Goal: Check status

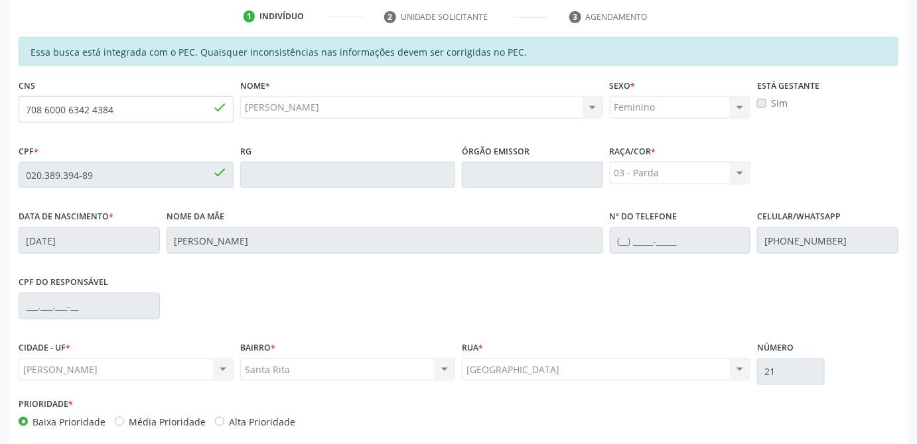
scroll to position [407, 0]
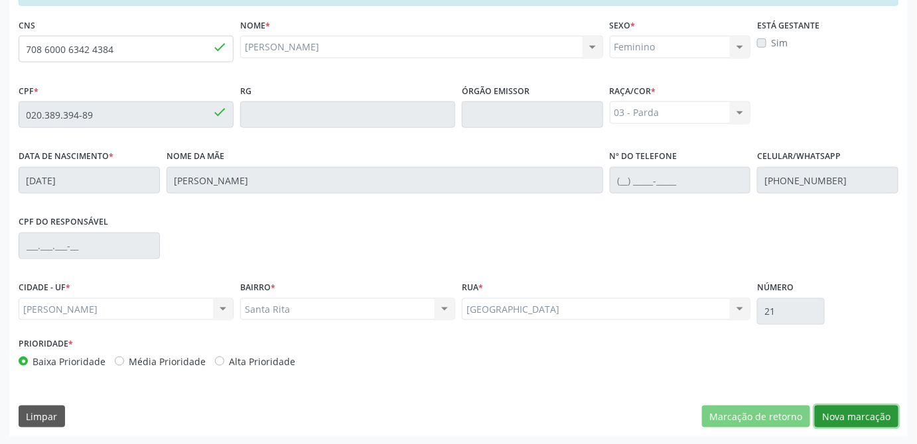
click at [868, 416] on button "Nova marcação" at bounding box center [857, 417] width 84 height 23
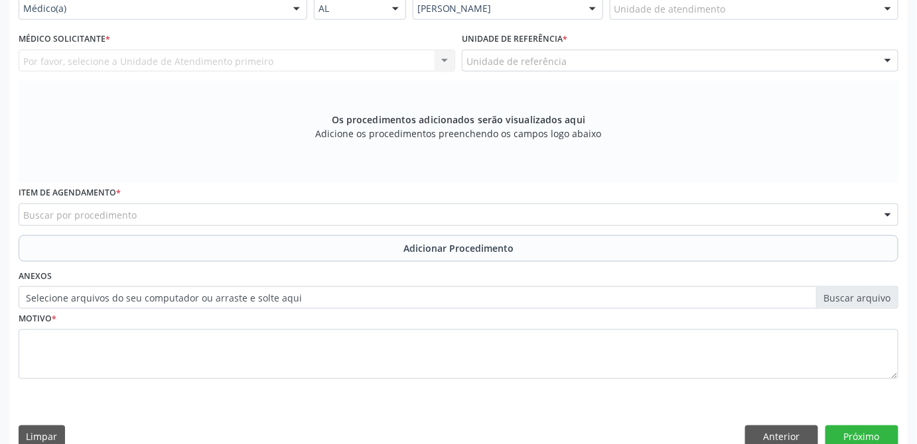
scroll to position [226, 0]
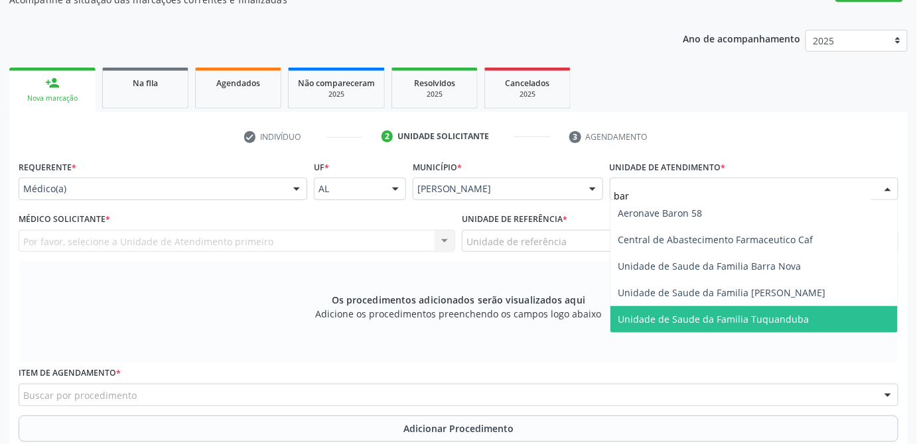
type input "barr"
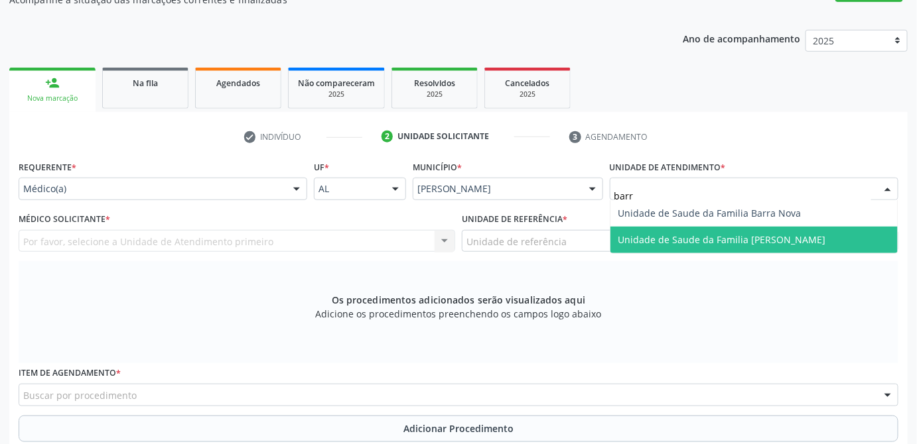
click at [742, 238] on span "Unidade de Saude da Familia [PERSON_NAME]" at bounding box center [722, 240] width 208 height 13
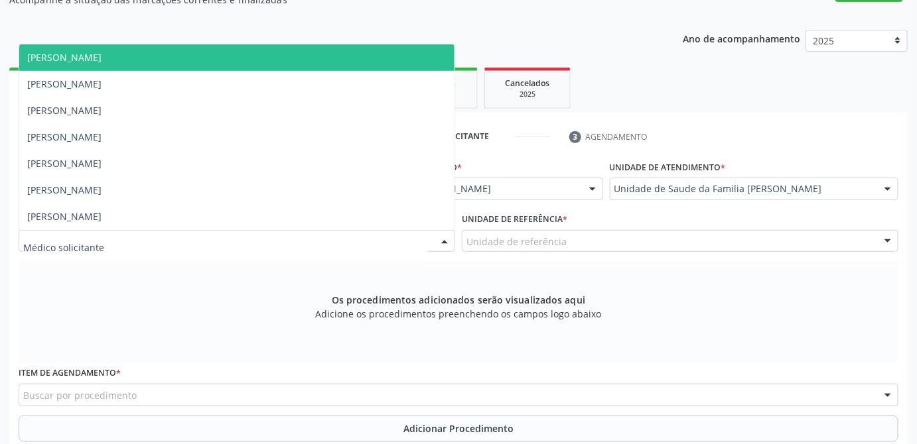
click at [127, 239] on div at bounding box center [237, 241] width 437 height 23
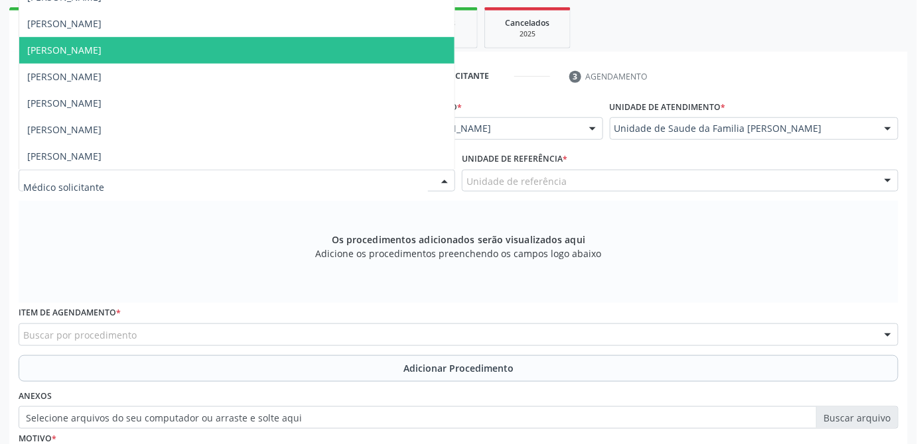
scroll to position [346, 0]
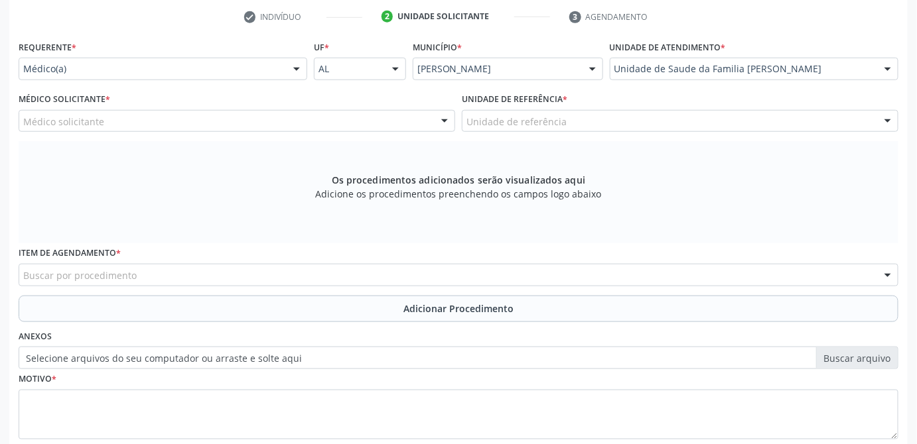
click at [117, 185] on div "Os procedimentos adicionados serão visualizados aqui Adicione os procedimentos …" at bounding box center [459, 192] width 880 height 102
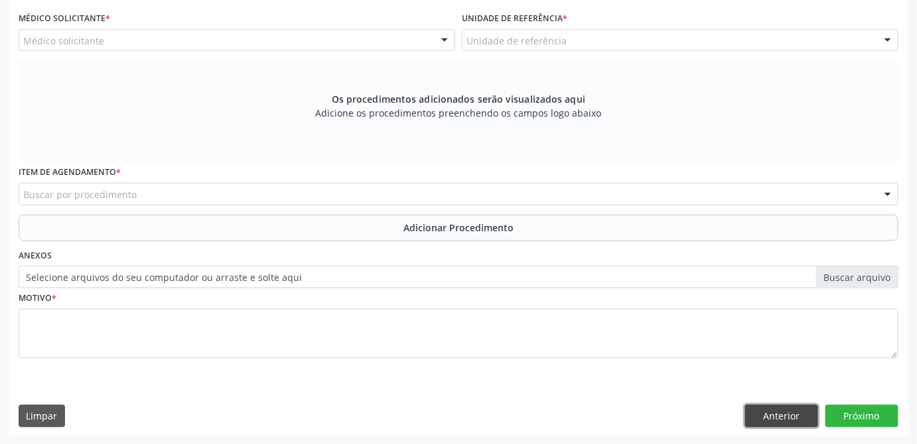
click at [805, 415] on button "Anterior" at bounding box center [781, 416] width 73 height 23
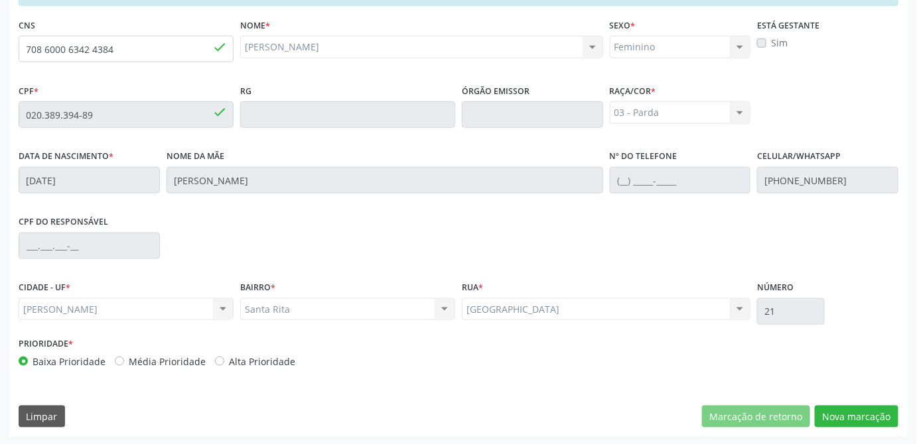
scroll to position [287, 0]
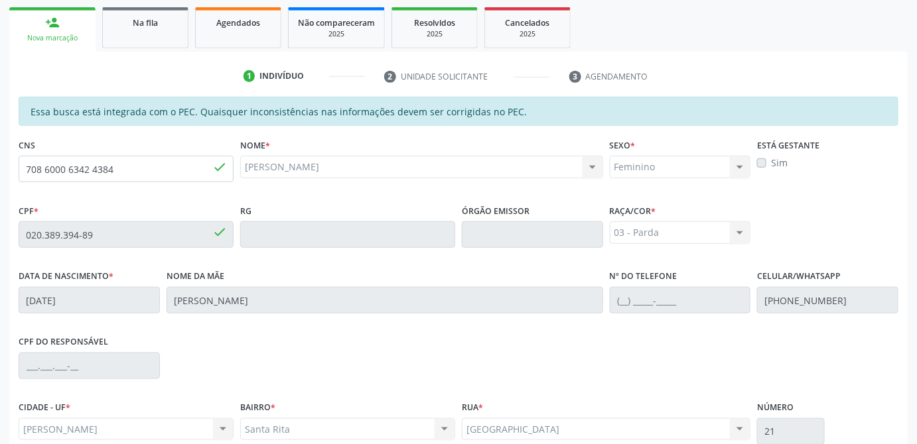
click at [449, 344] on div "CPF do responsável" at bounding box center [458, 365] width 886 height 66
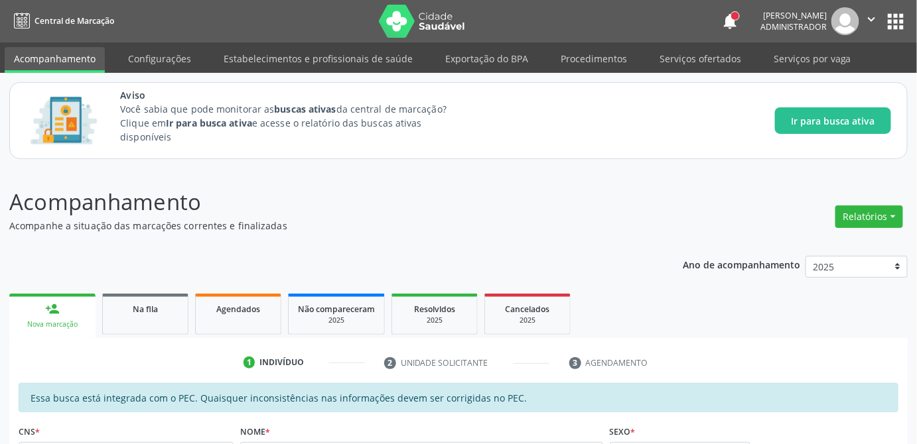
scroll to position [407, 0]
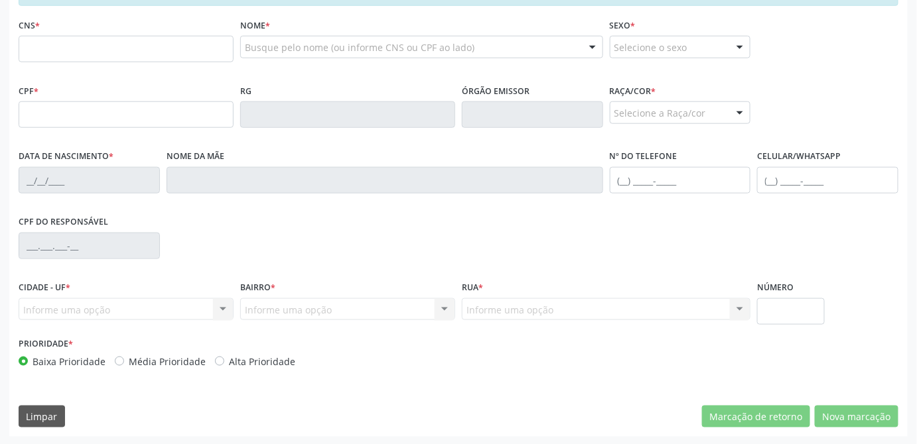
click at [510, 237] on div "CPF do responsável" at bounding box center [458, 245] width 886 height 66
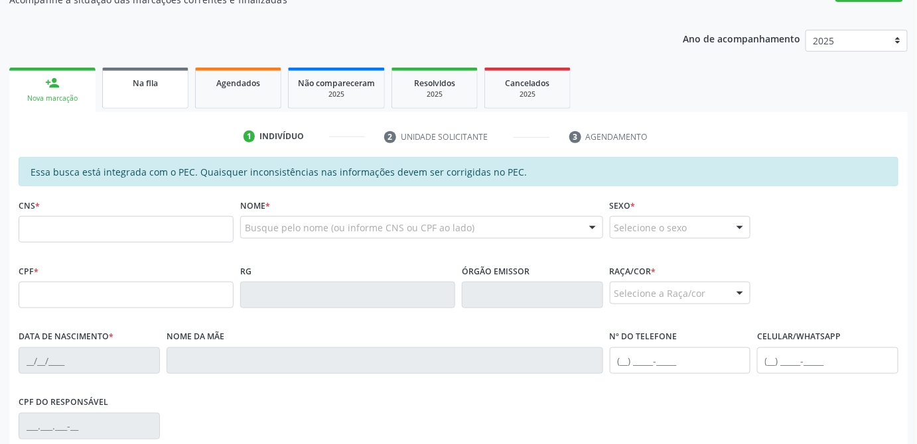
click at [143, 80] on span "Na fila" at bounding box center [145, 83] width 25 height 11
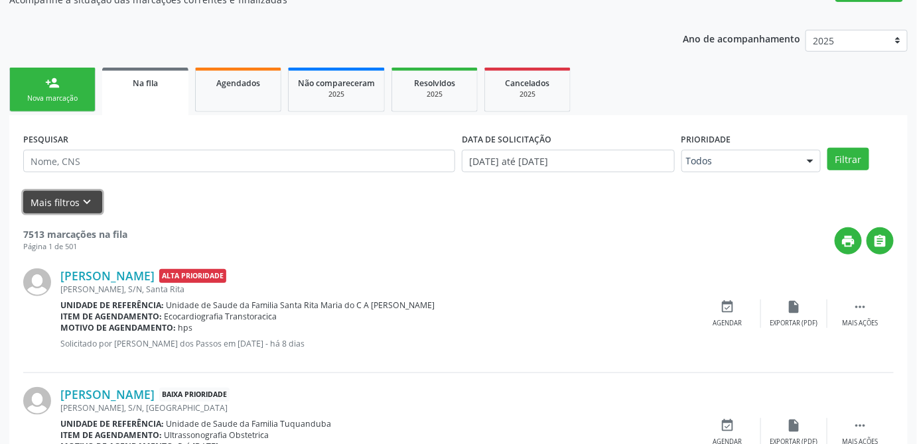
click at [85, 209] on button "Mais filtros keyboard_arrow_down" at bounding box center [62, 202] width 79 height 23
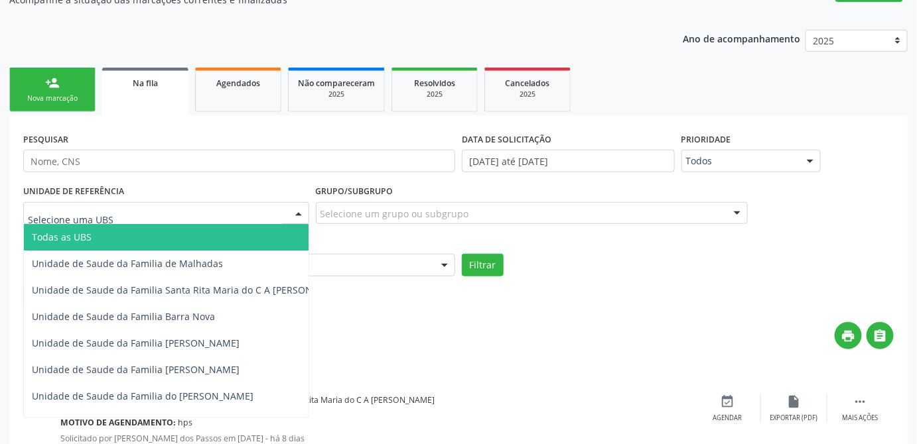
click at [297, 217] on div at bounding box center [299, 214] width 20 height 23
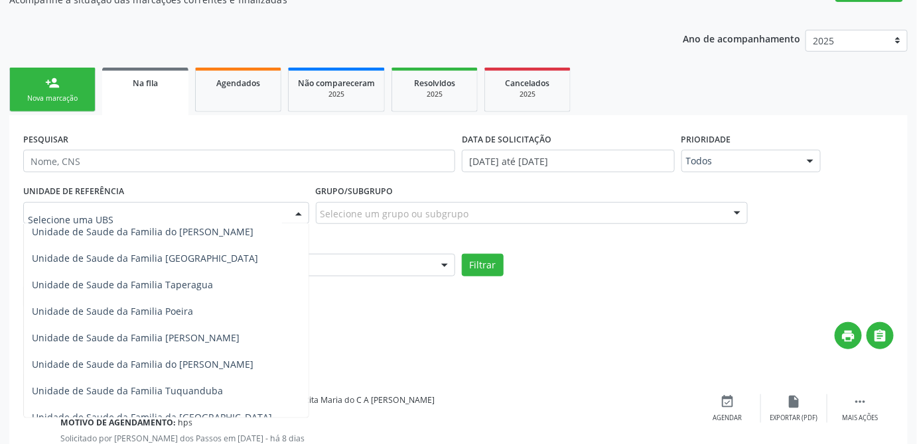
scroll to position [104, 0]
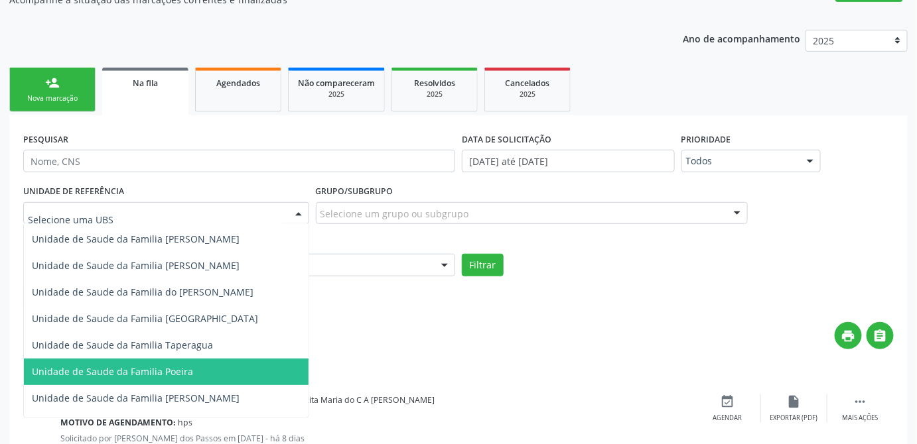
click at [222, 372] on span "Unidade de Saude da Familia Poeira" at bounding box center [189, 372] width 331 height 27
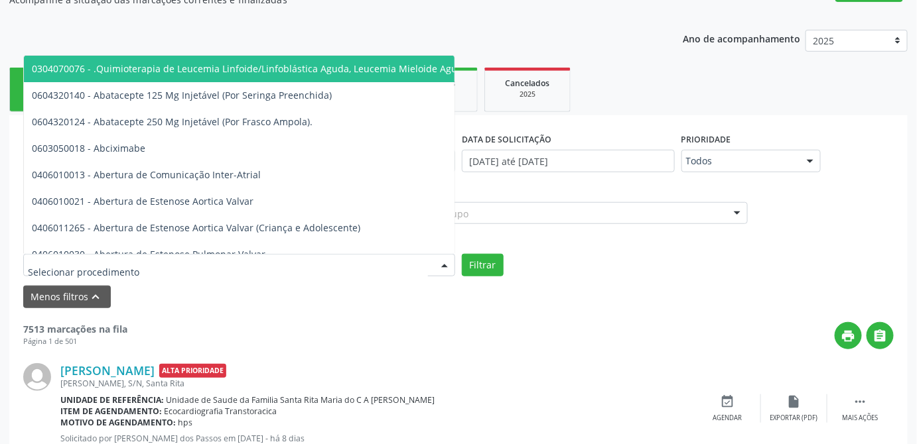
click at [258, 264] on div at bounding box center [239, 265] width 432 height 23
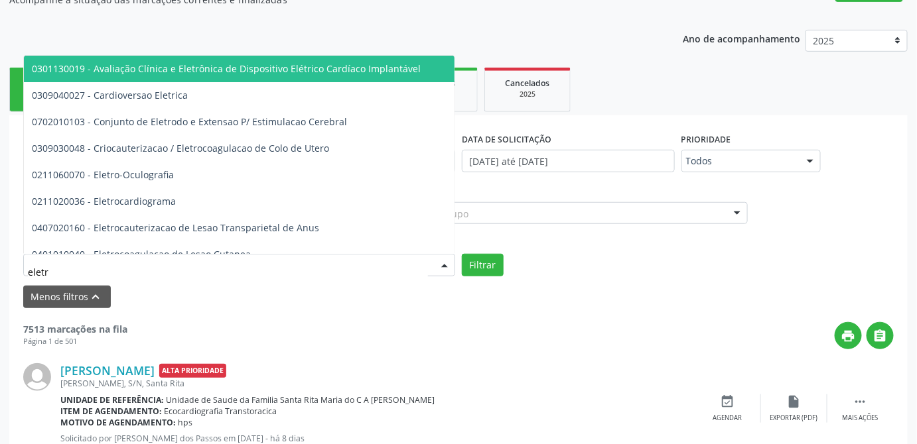
type input "eletro"
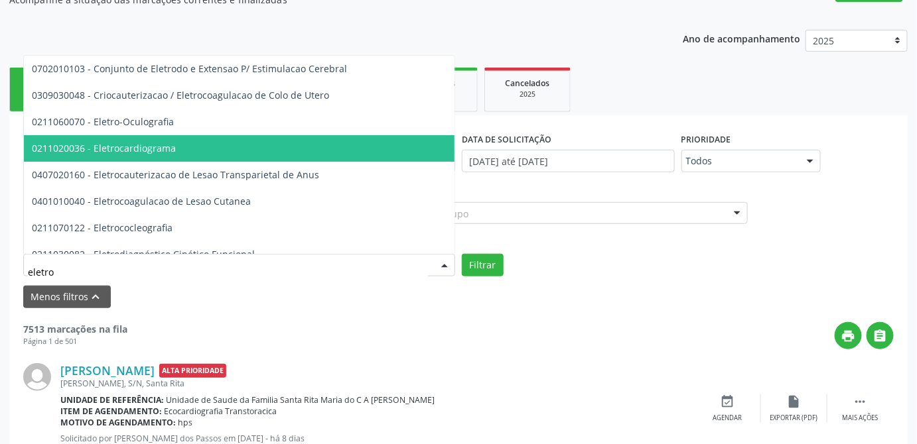
click at [111, 145] on span "0211020036 - Eletrocardiograma" at bounding box center [104, 148] width 144 height 13
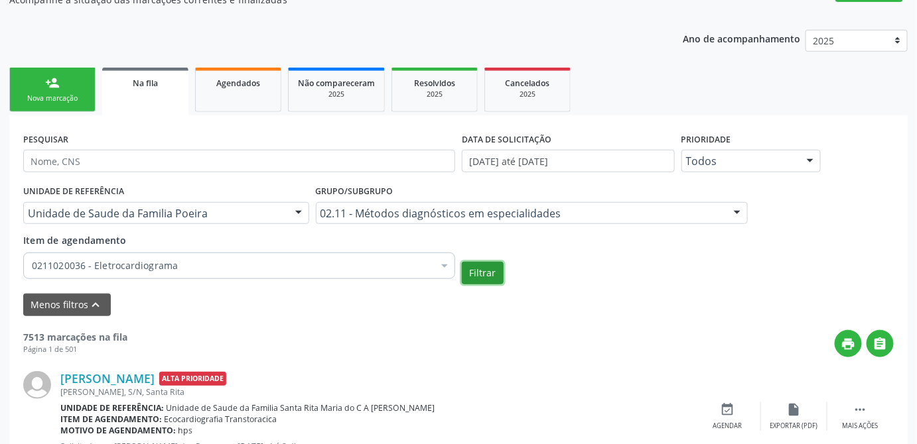
click at [496, 271] on button "Filtrar" at bounding box center [483, 273] width 42 height 23
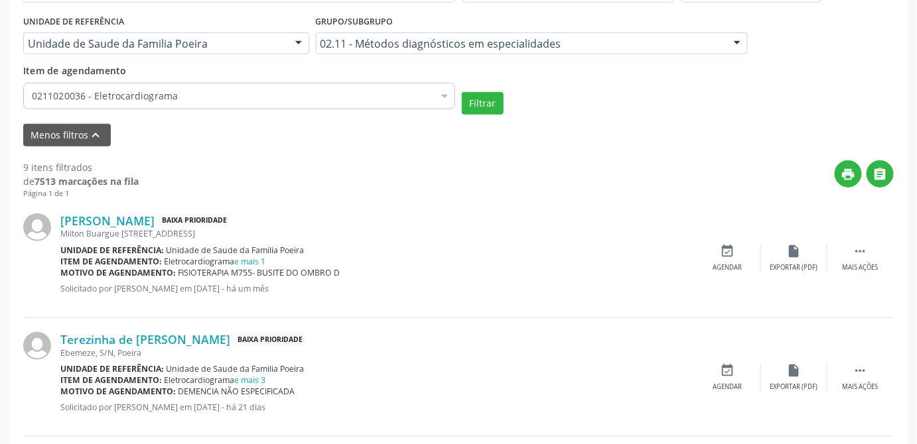
scroll to position [275, 0]
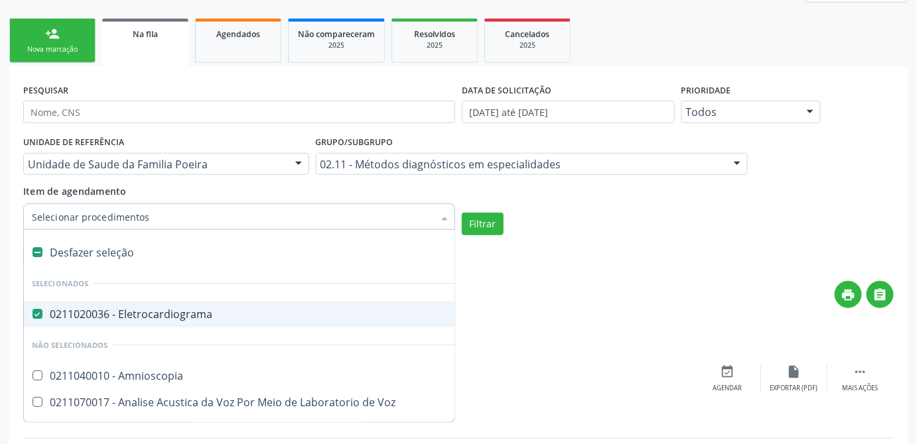
click at [444, 211] on div at bounding box center [445, 218] width 20 height 23
click at [92, 248] on div "Desfazer seleção" at bounding box center [333, 252] width 618 height 27
checkbox Eletrocardiograma "false"
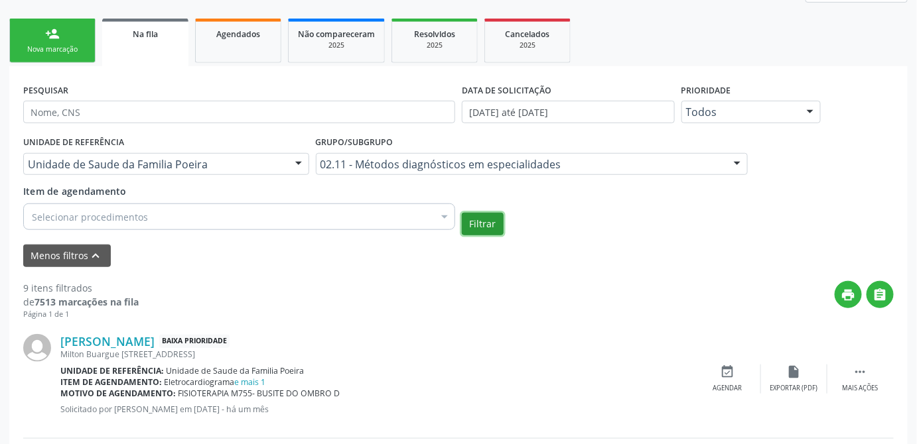
click at [485, 222] on button "Filtrar" at bounding box center [483, 224] width 42 height 23
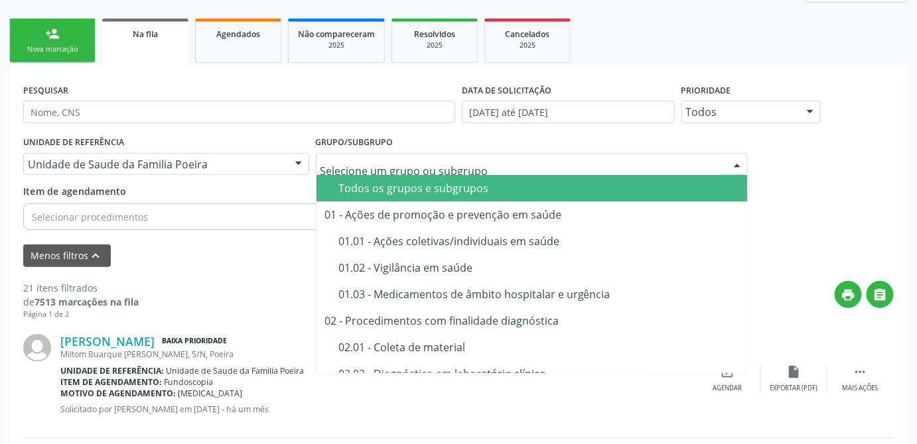
click at [395, 178] on span "Todos os grupos e subgrupos" at bounding box center [555, 188] width 478 height 27
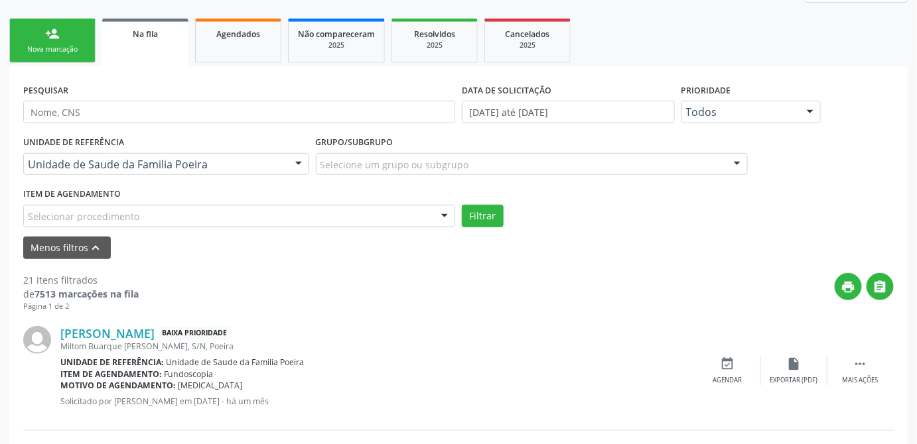
click at [293, 161] on div at bounding box center [299, 165] width 20 height 23
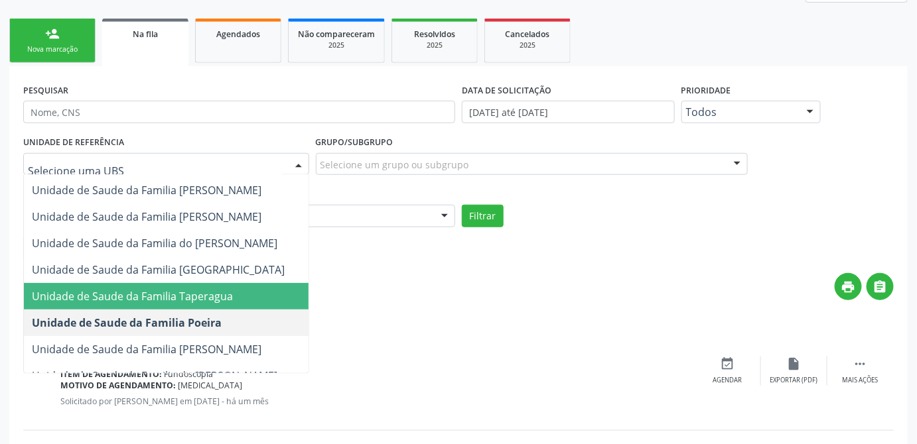
scroll to position [0, 0]
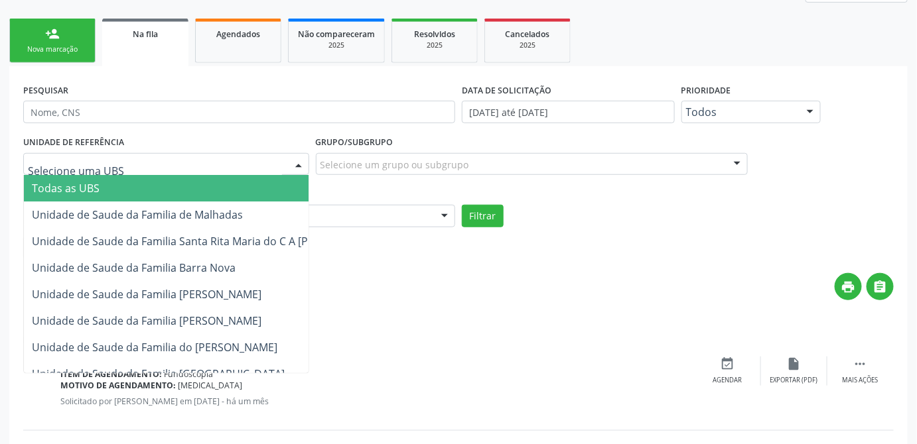
click at [113, 196] on span "Todas as UBS" at bounding box center [206, 188] width 364 height 27
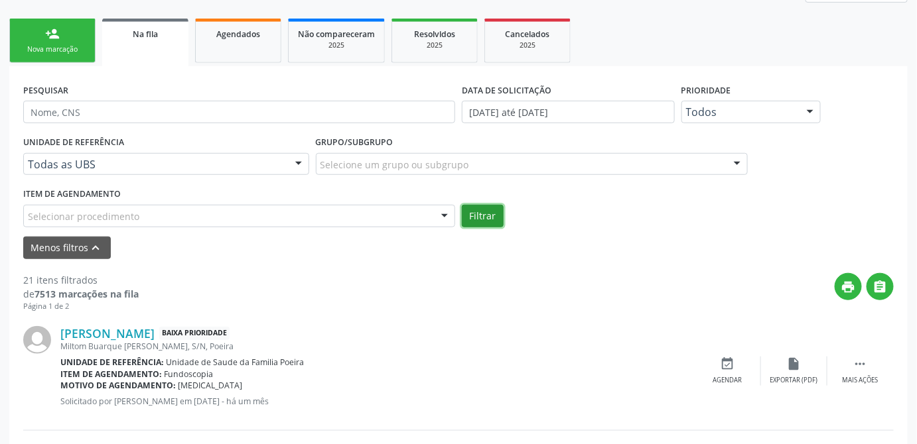
click at [479, 213] on button "Filtrar" at bounding box center [483, 216] width 42 height 23
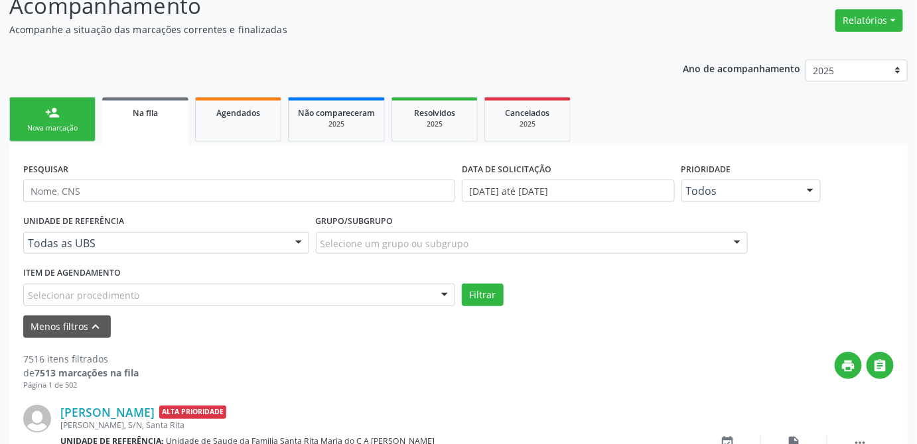
scroll to position [275, 0]
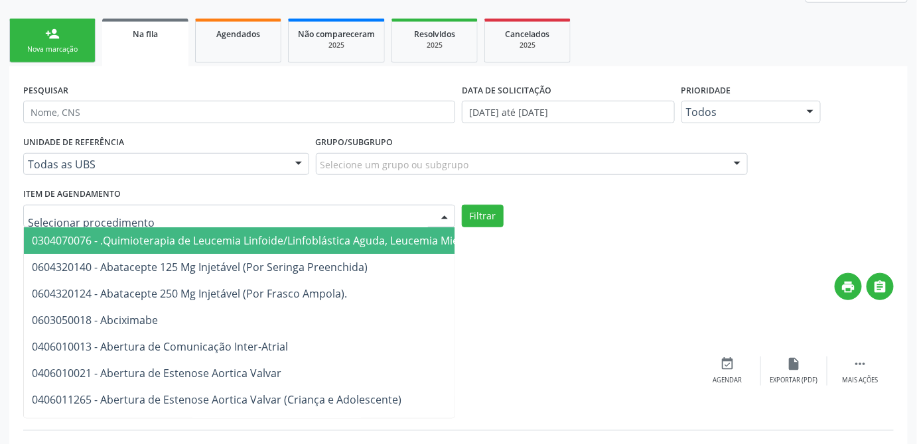
click at [187, 220] on div at bounding box center [239, 216] width 432 height 23
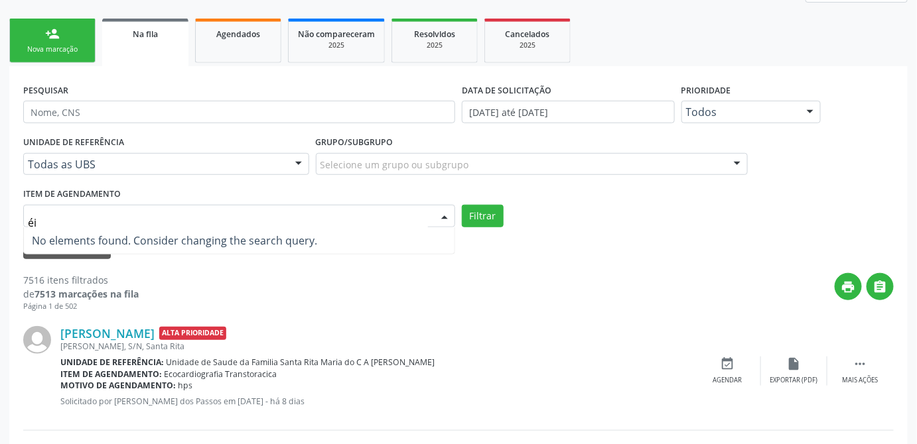
type input "é"
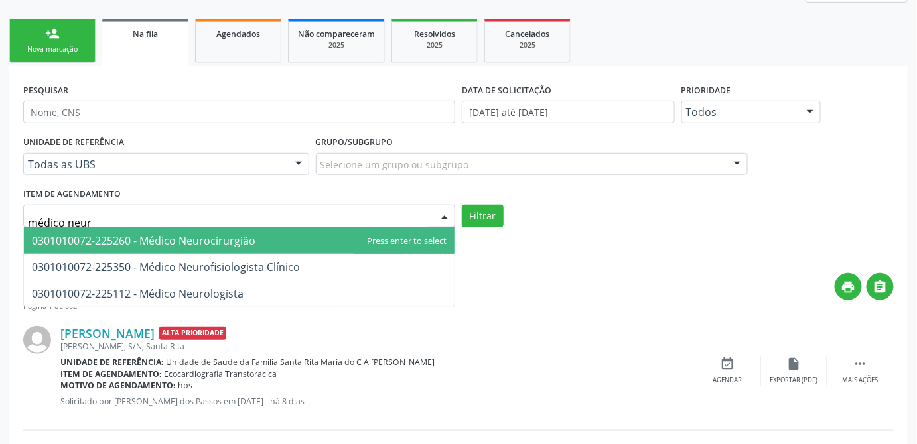
type input "médico neuro"
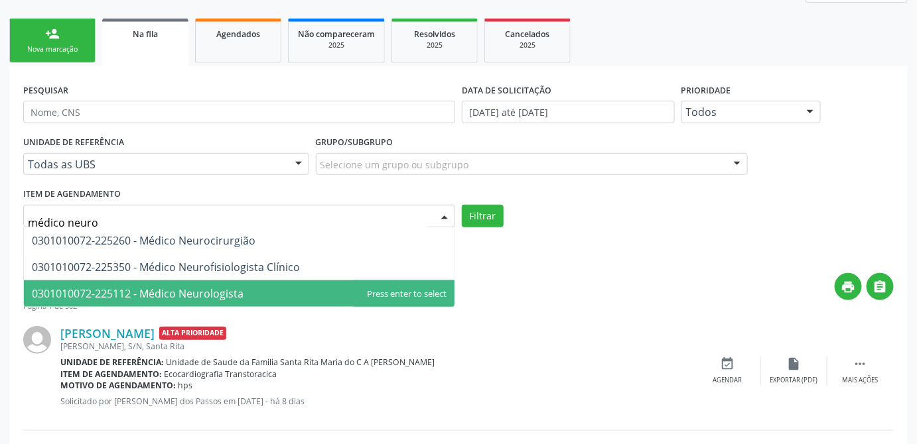
click at [240, 295] on span "0301010072-225112 - Médico Neurologista" at bounding box center [138, 294] width 212 height 15
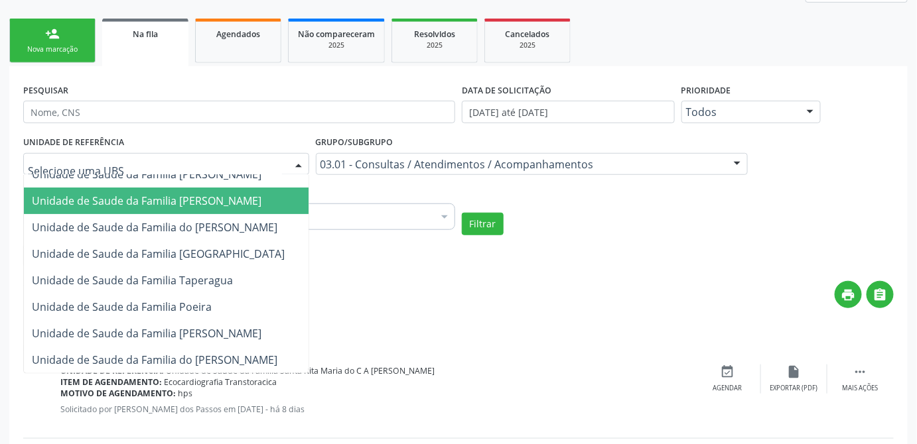
scroll to position [180, 0]
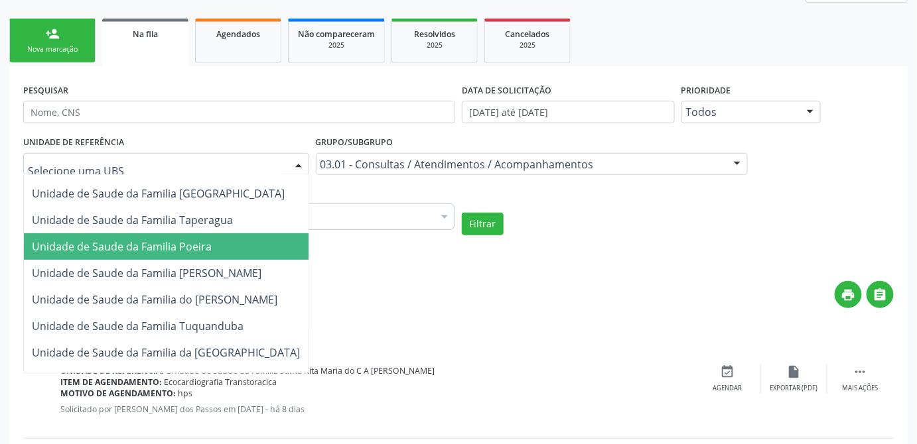
click at [218, 245] on span "Unidade de Saude da Familia Poeira" at bounding box center [206, 247] width 364 height 27
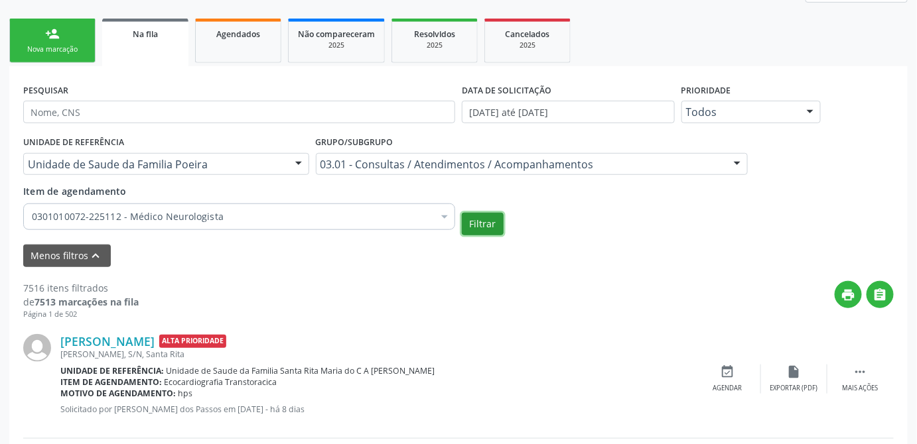
click at [482, 222] on button "Filtrar" at bounding box center [483, 224] width 42 height 23
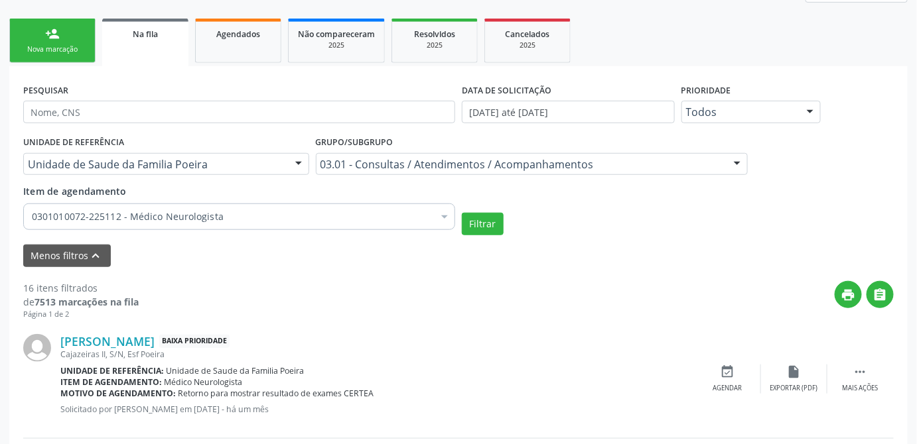
scroll to position [215, 0]
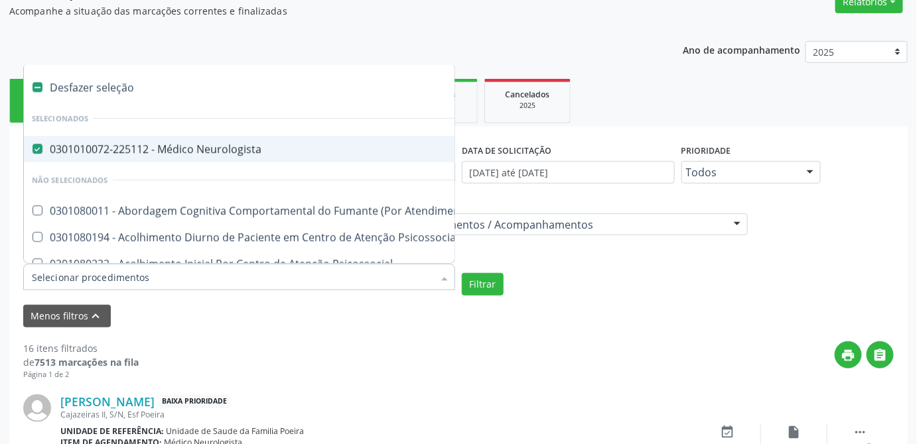
click at [448, 283] on div at bounding box center [445, 278] width 20 height 23
click at [42, 89] on div "Desfazer seleção" at bounding box center [734, 87] width 1420 height 27
checkbox Neurologista "false"
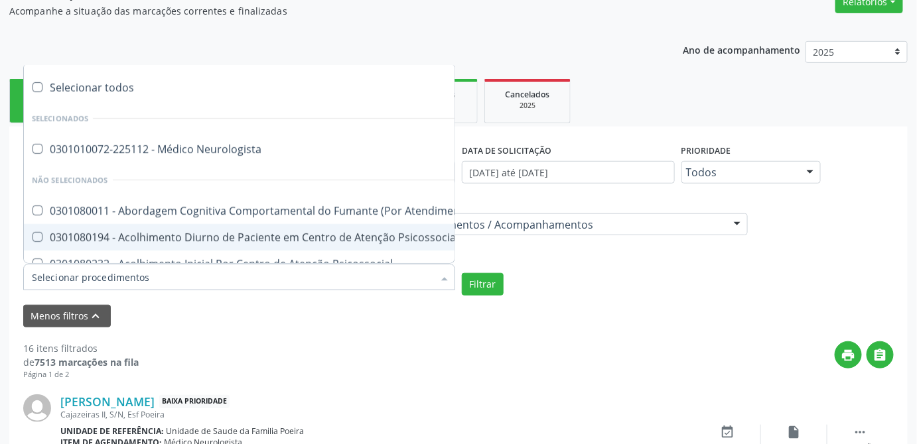
click at [287, 320] on div "Menos filtros keyboard_arrow_up" at bounding box center [458, 316] width 877 height 23
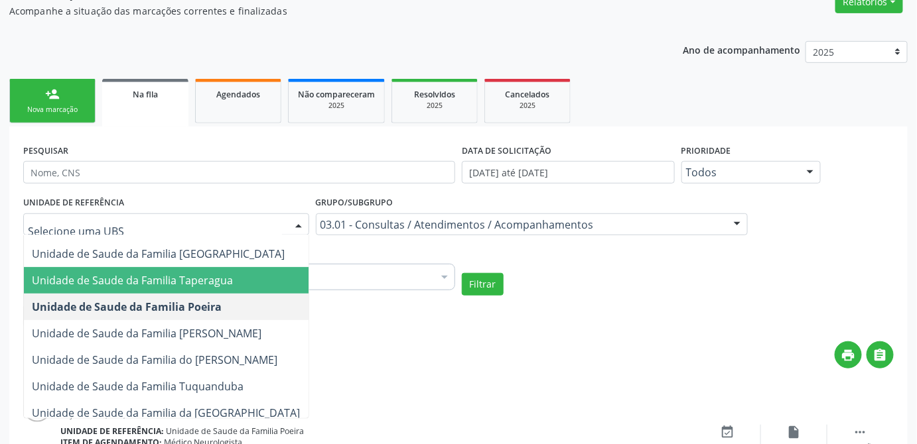
scroll to position [0, 0]
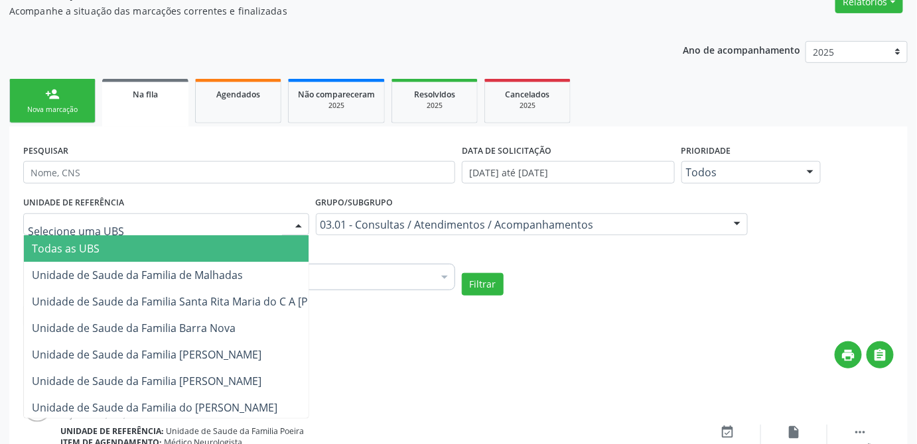
click at [103, 242] on span "Todas as UBS" at bounding box center [206, 249] width 364 height 27
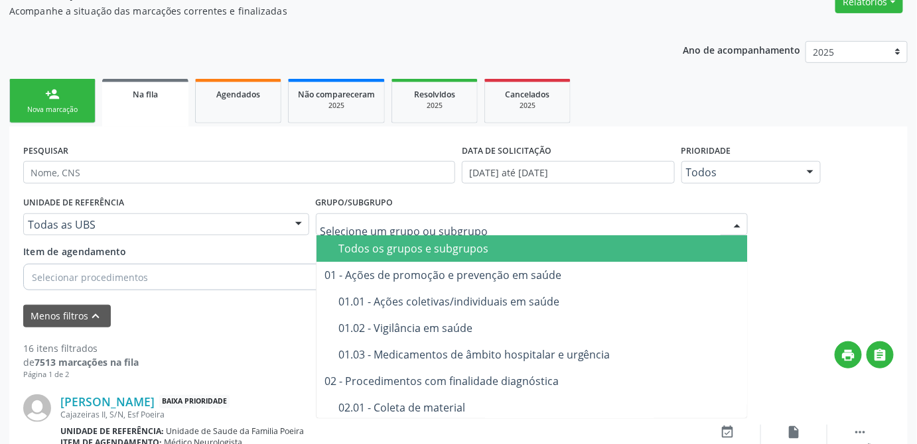
click at [370, 251] on div "Todos os grupos e subgrupos" at bounding box center [562, 248] width 448 height 11
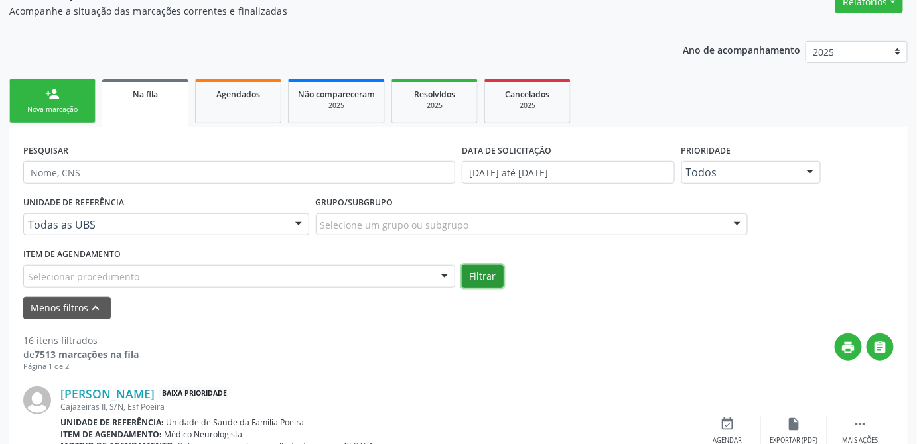
click at [482, 276] on button "Filtrar" at bounding box center [483, 276] width 42 height 23
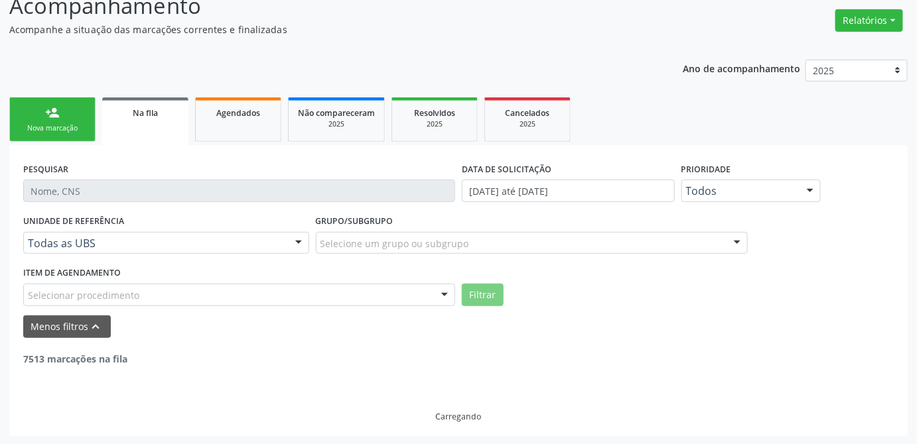
scroll to position [215, 0]
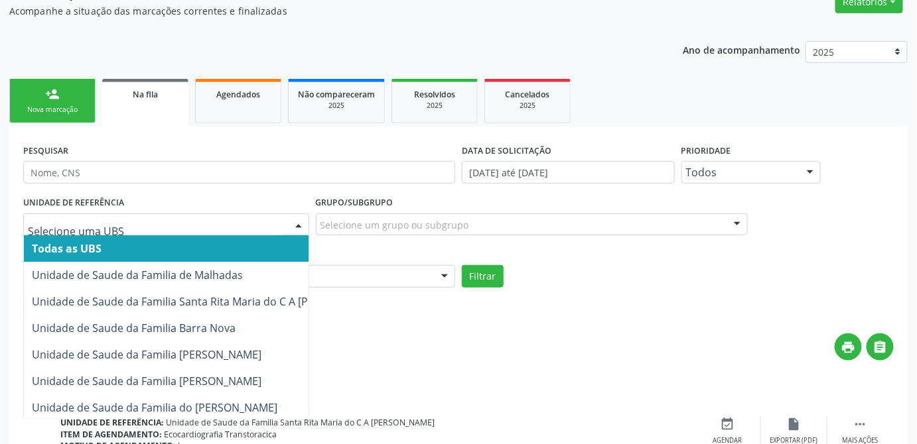
click at [218, 232] on div at bounding box center [166, 225] width 286 height 23
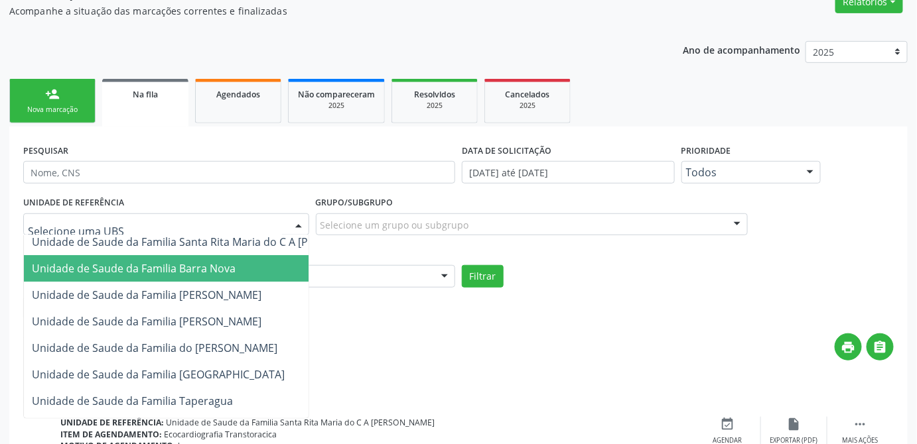
scroll to position [120, 0]
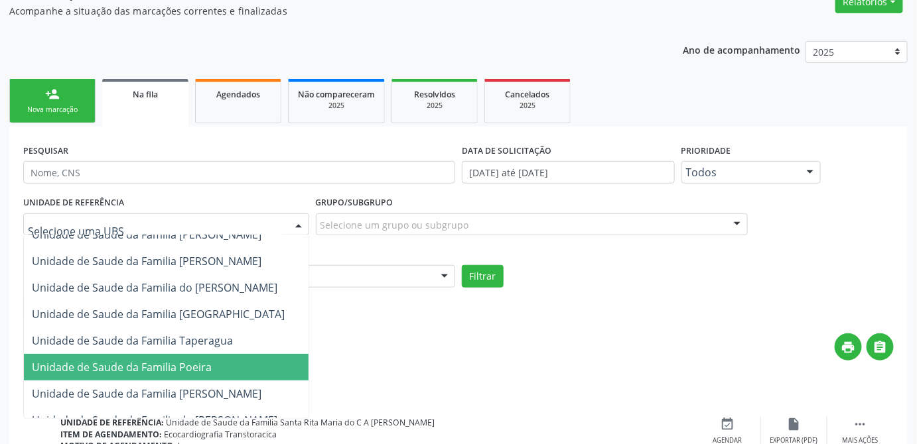
click at [173, 365] on span "Unidade de Saude da Familia Poeira" at bounding box center [122, 367] width 180 height 15
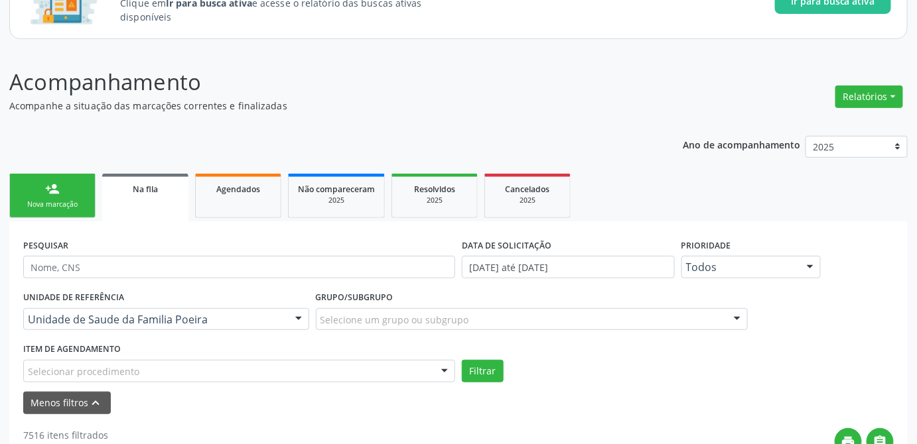
scroll to position [241, 0]
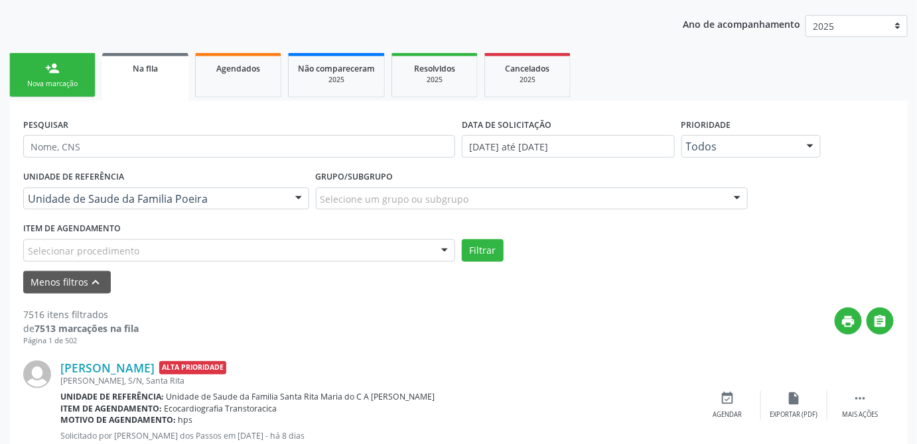
click at [198, 249] on div "Selecionar procedimento" at bounding box center [239, 250] width 432 height 23
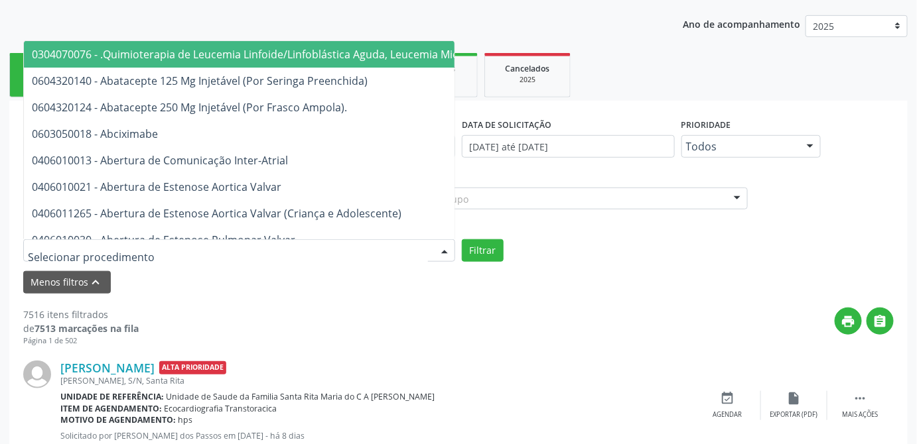
click at [186, 280] on div "Menos filtros keyboard_arrow_up" at bounding box center [458, 282] width 877 height 23
click at [141, 251] on div at bounding box center [239, 250] width 432 height 23
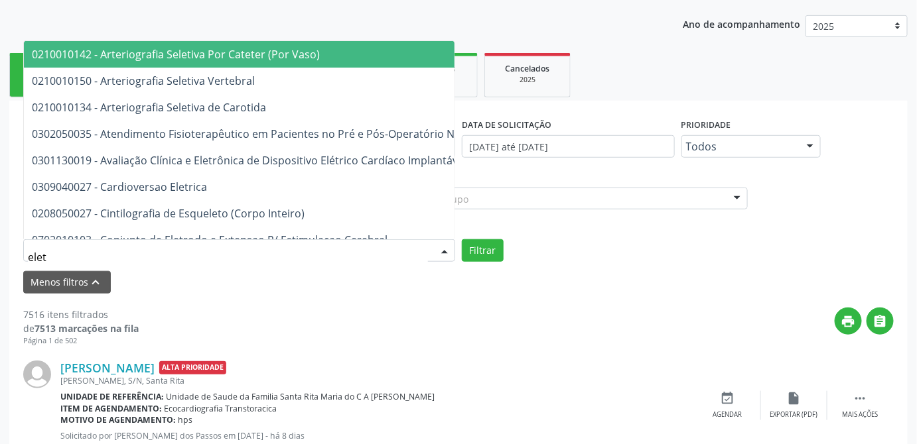
type input "eletr"
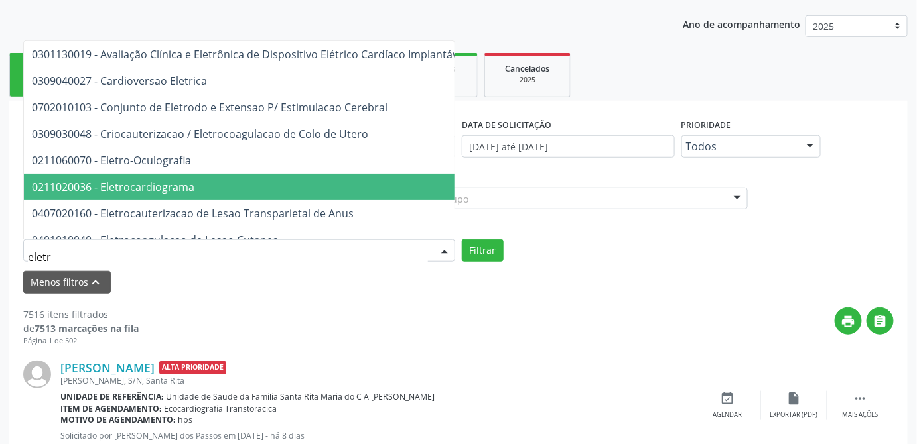
click at [151, 184] on span "0211020036 - Eletrocardiograma" at bounding box center [113, 187] width 163 height 15
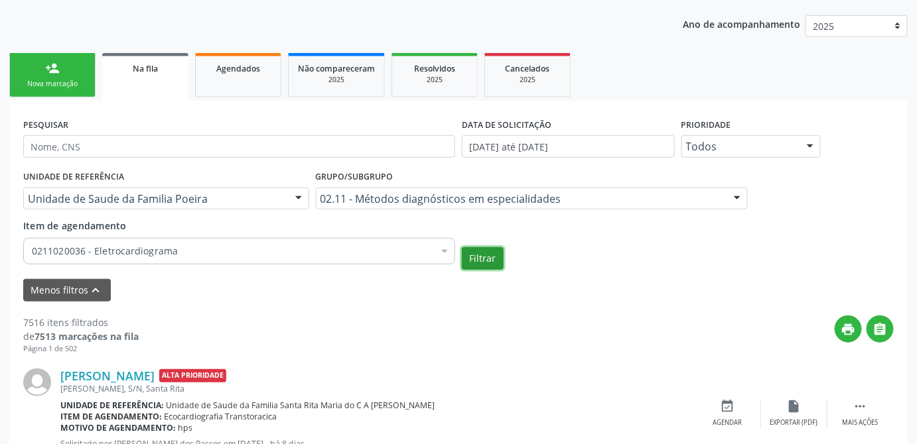
click at [486, 259] on button "Filtrar" at bounding box center [483, 258] width 42 height 23
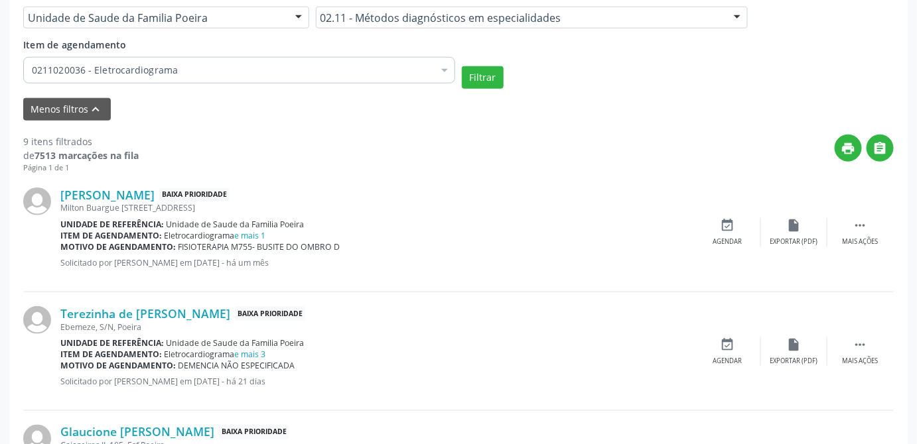
scroll to position [362, 0]
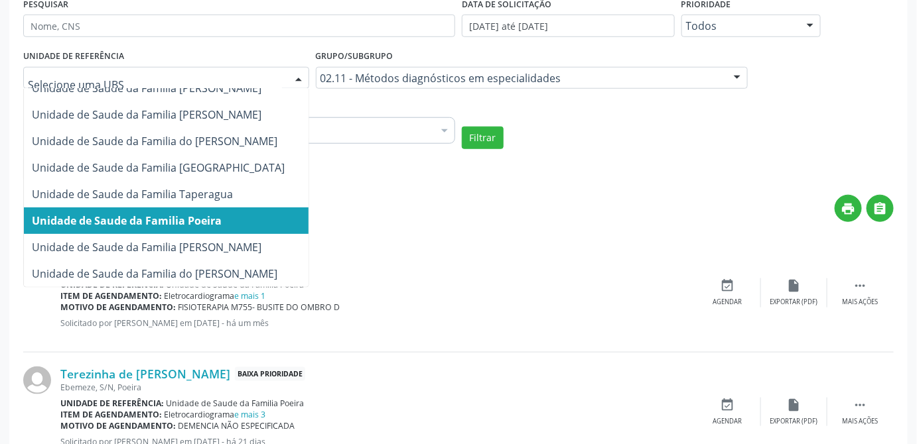
click at [289, 74] on div at bounding box center [299, 79] width 20 height 23
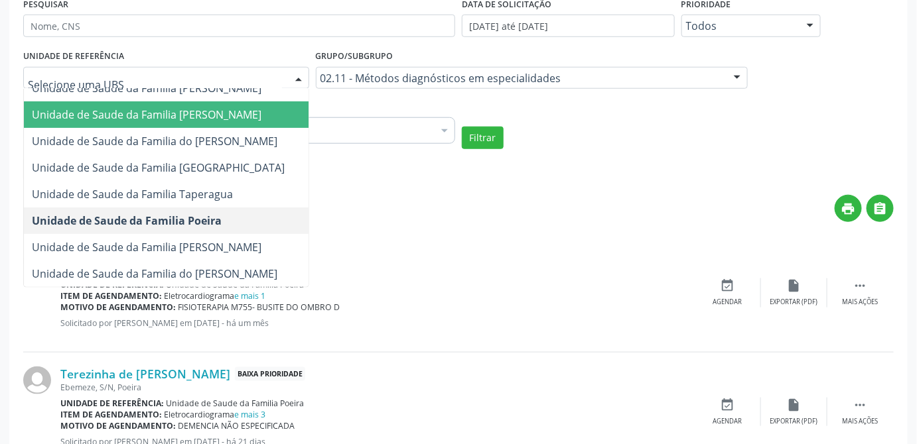
scroll to position [0, 0]
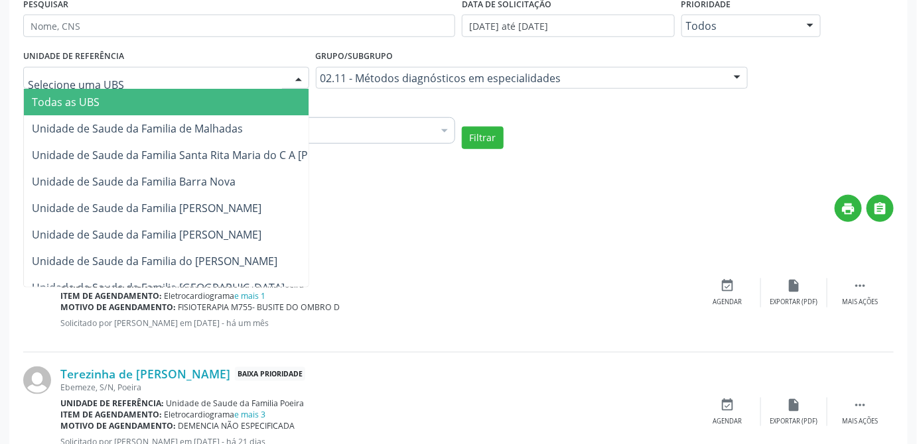
click at [100, 102] on span "Todas as UBS" at bounding box center [206, 102] width 364 height 27
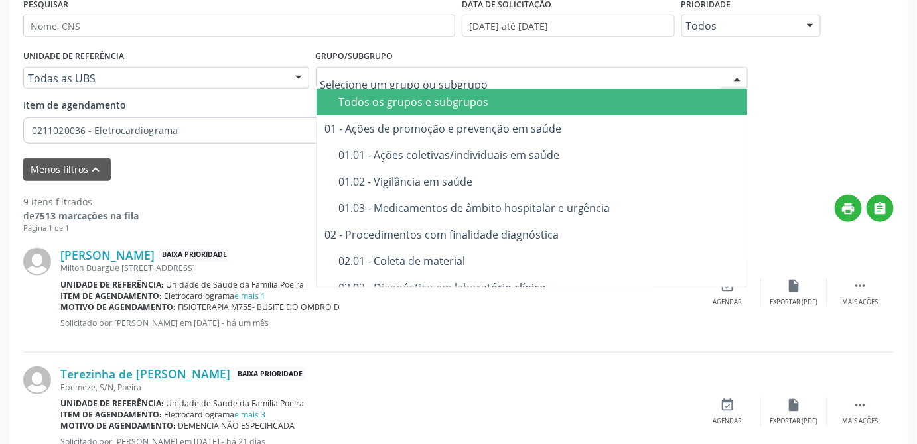
click at [437, 101] on div "Todos os grupos e subgrupos" at bounding box center [562, 102] width 448 height 11
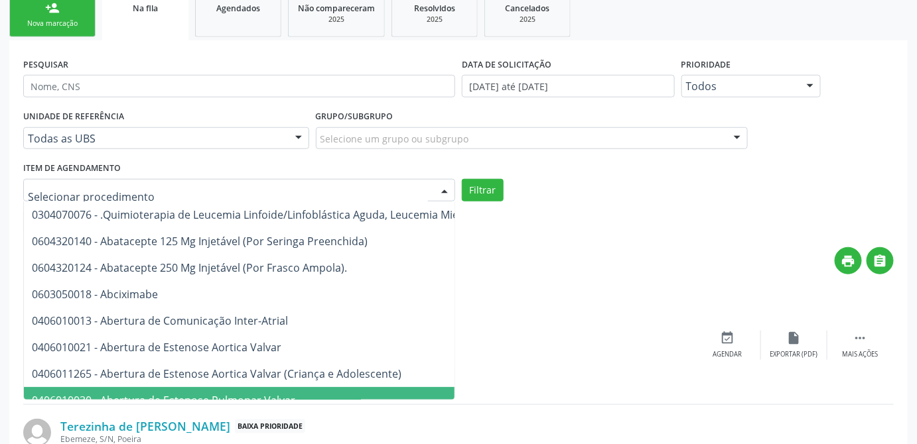
scroll to position [362, 0]
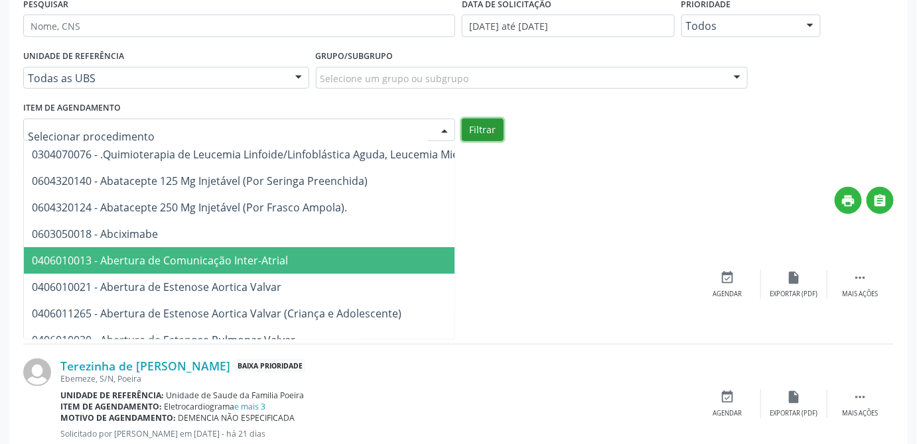
click at [490, 129] on button "Filtrar" at bounding box center [483, 130] width 42 height 23
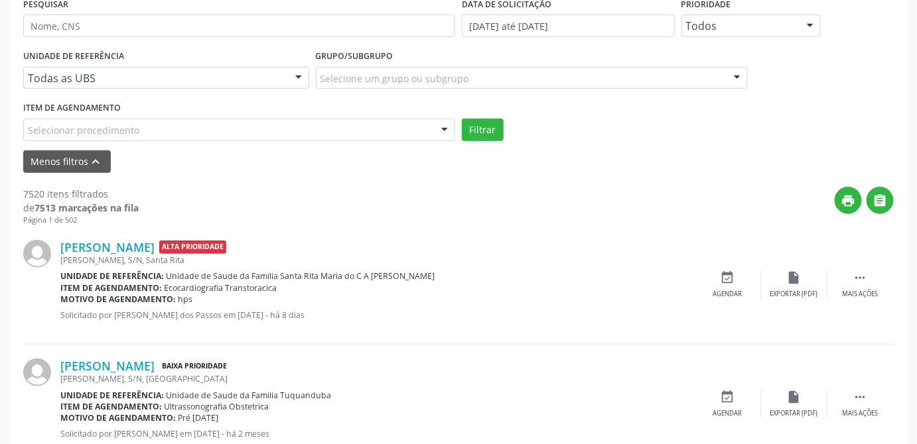
click at [559, 236] on div "[PERSON_NAME] Alta Prioridade [PERSON_NAME], S/N, Santa Rita Unidade de referên…" at bounding box center [458, 285] width 870 height 119
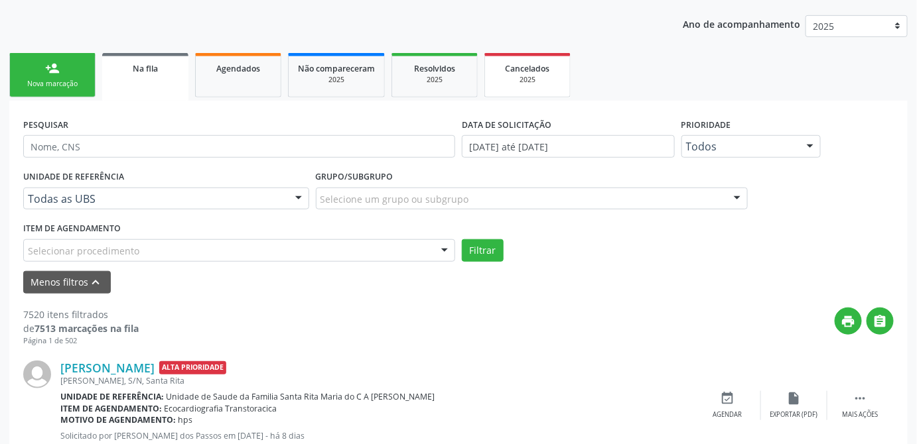
scroll to position [301, 0]
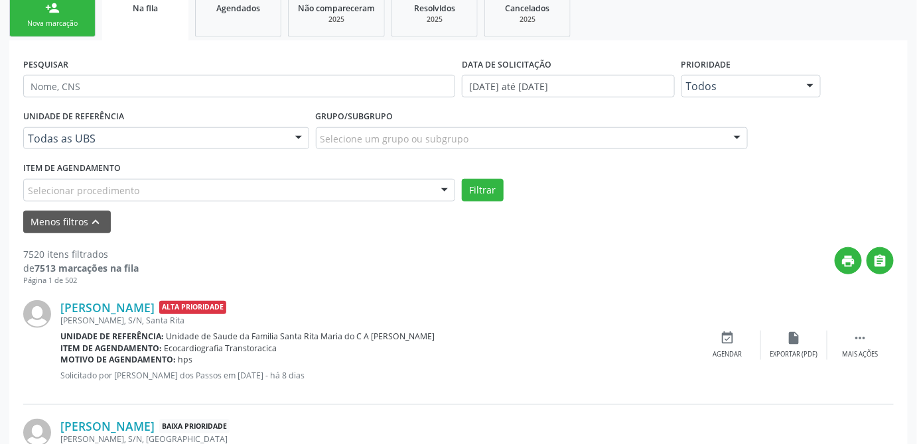
click at [543, 320] on div "[PERSON_NAME], S/N, Santa Rita" at bounding box center [377, 320] width 634 height 11
